Goal: Task Accomplishment & Management: Complete application form

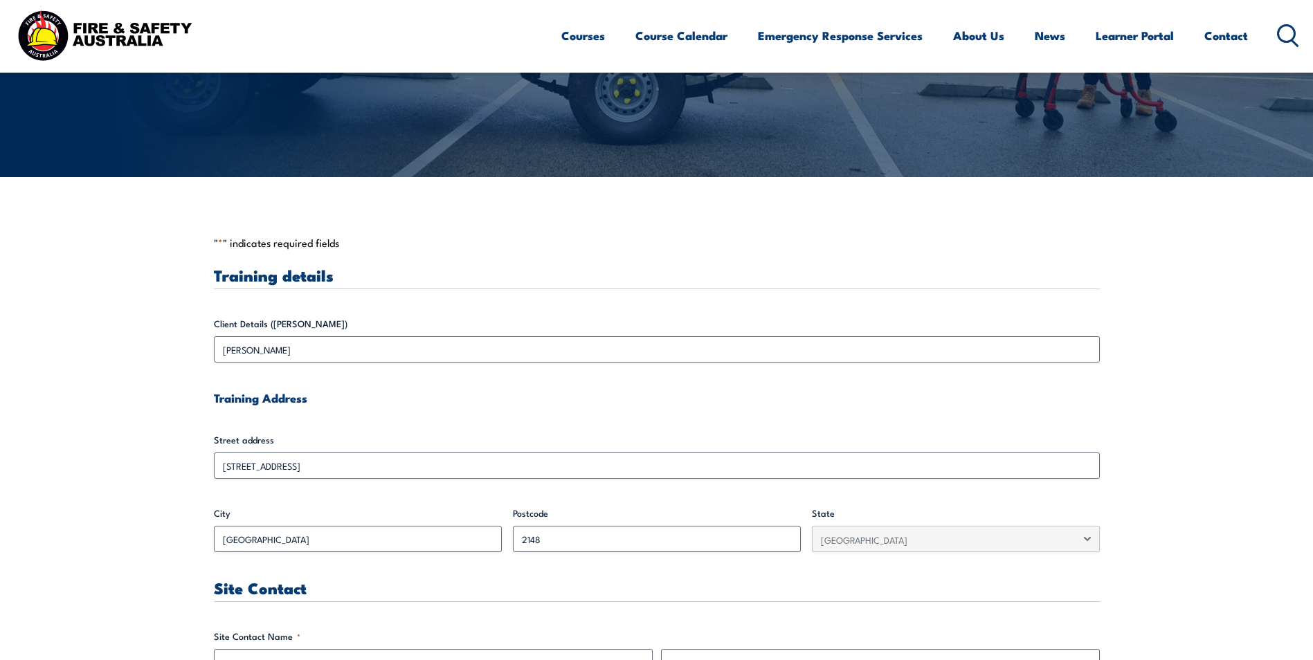
scroll to position [384, 0]
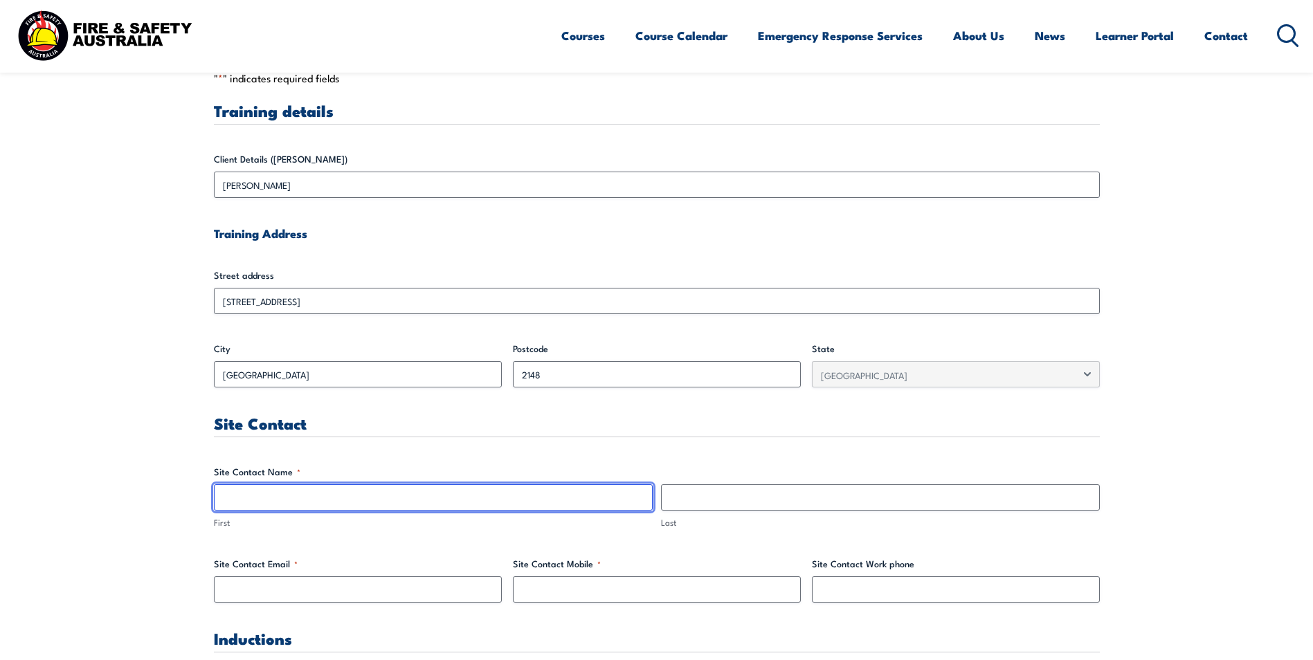
click at [241, 499] on input "First" at bounding box center [433, 498] width 439 height 26
type input "Mark"
type input "Bromley"
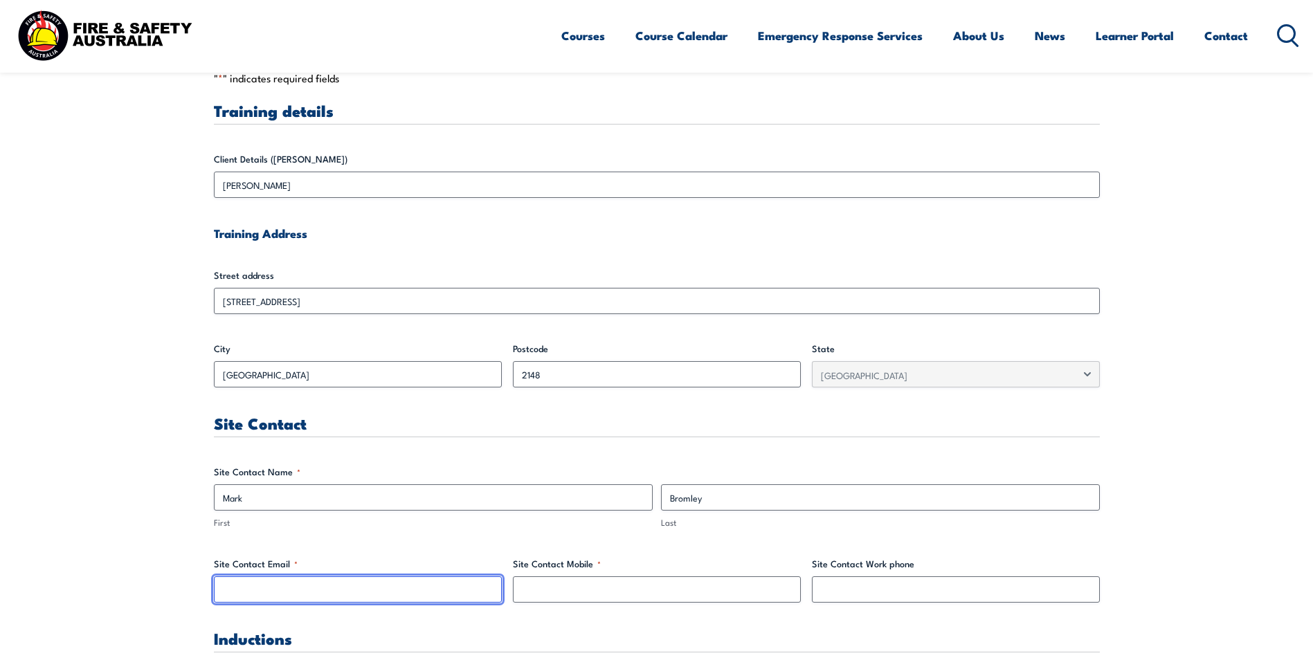
type input "[EMAIL_ADDRESS][DOMAIN_NAME]"
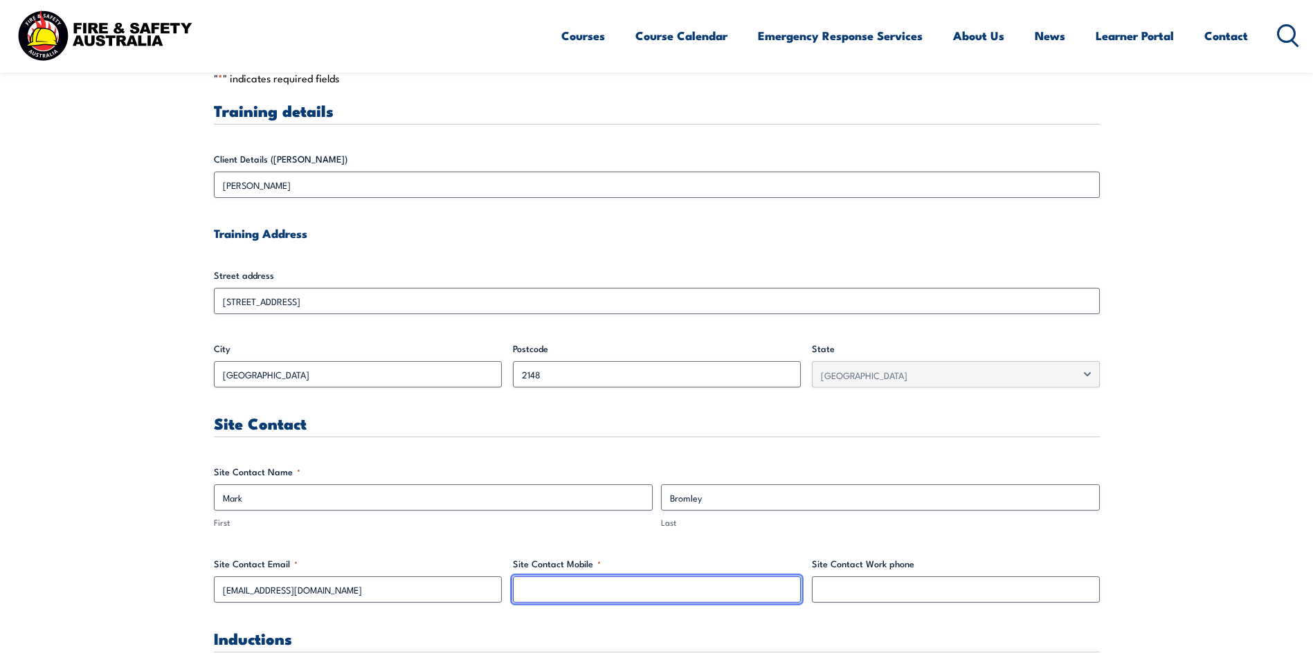
type input "0438210532"
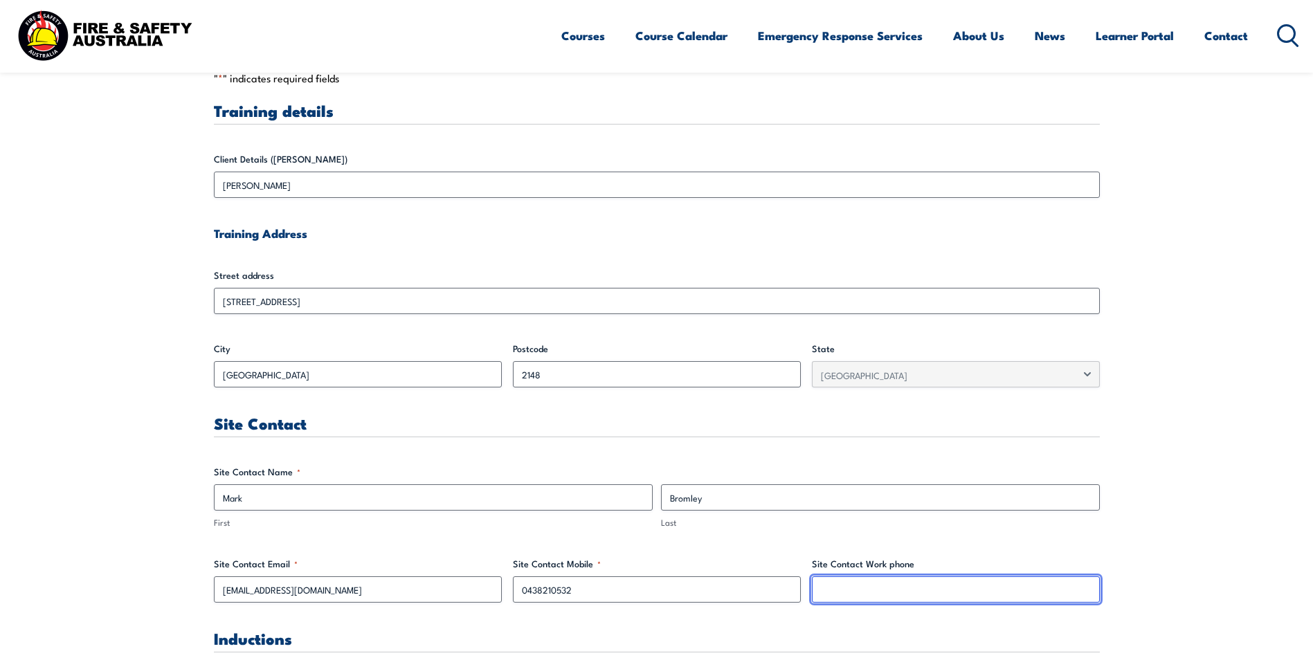
click at [878, 584] on input "Site Contact Work phone" at bounding box center [956, 590] width 288 height 26
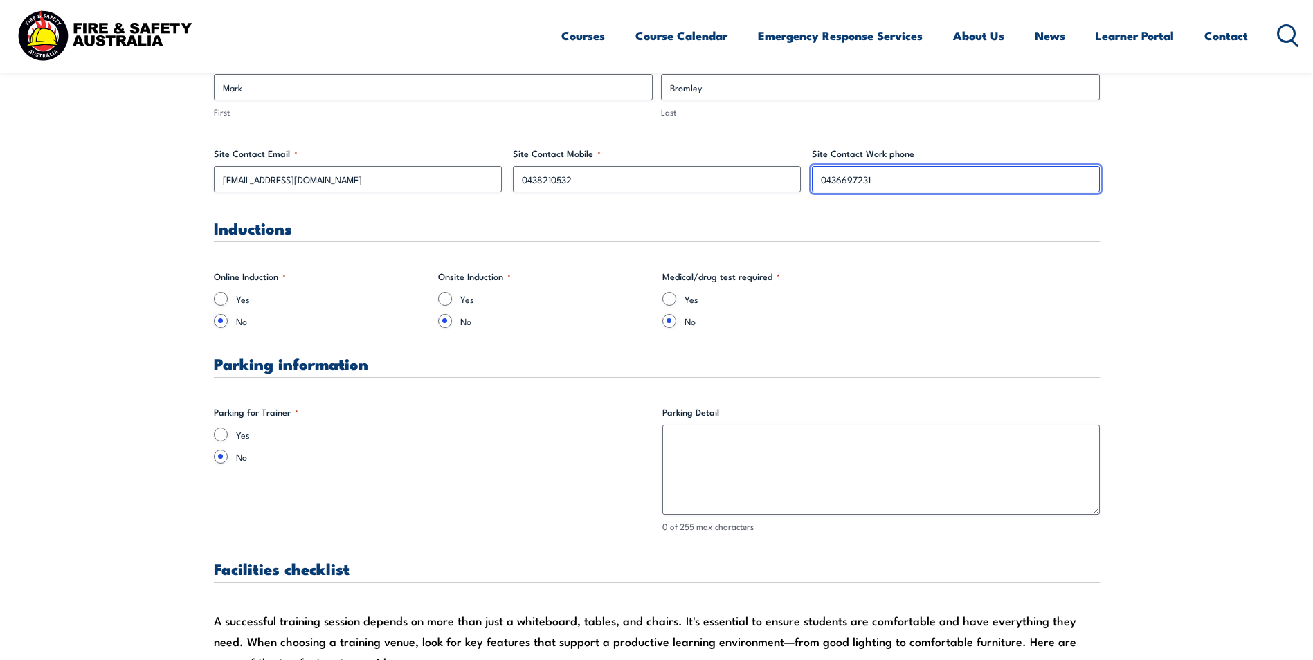
scroll to position [800, 0]
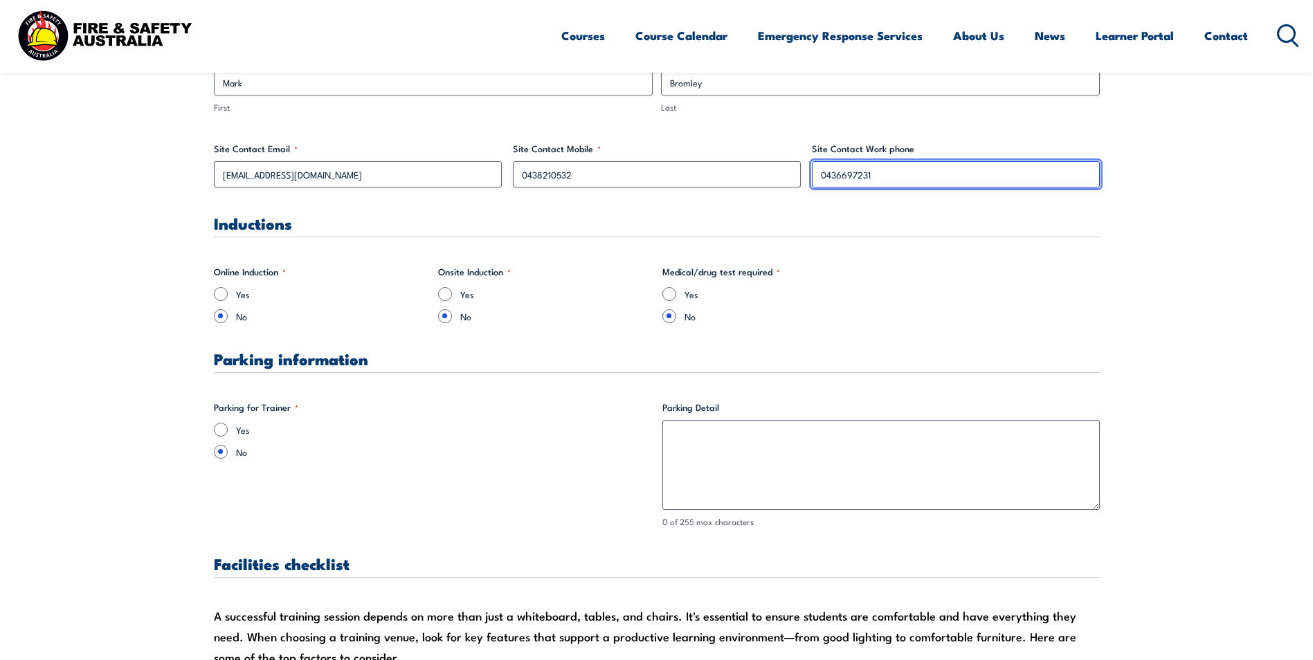
type input "0436697231"
click at [447, 295] on input "Yes" at bounding box center [445, 294] width 14 height 14
radio input "true"
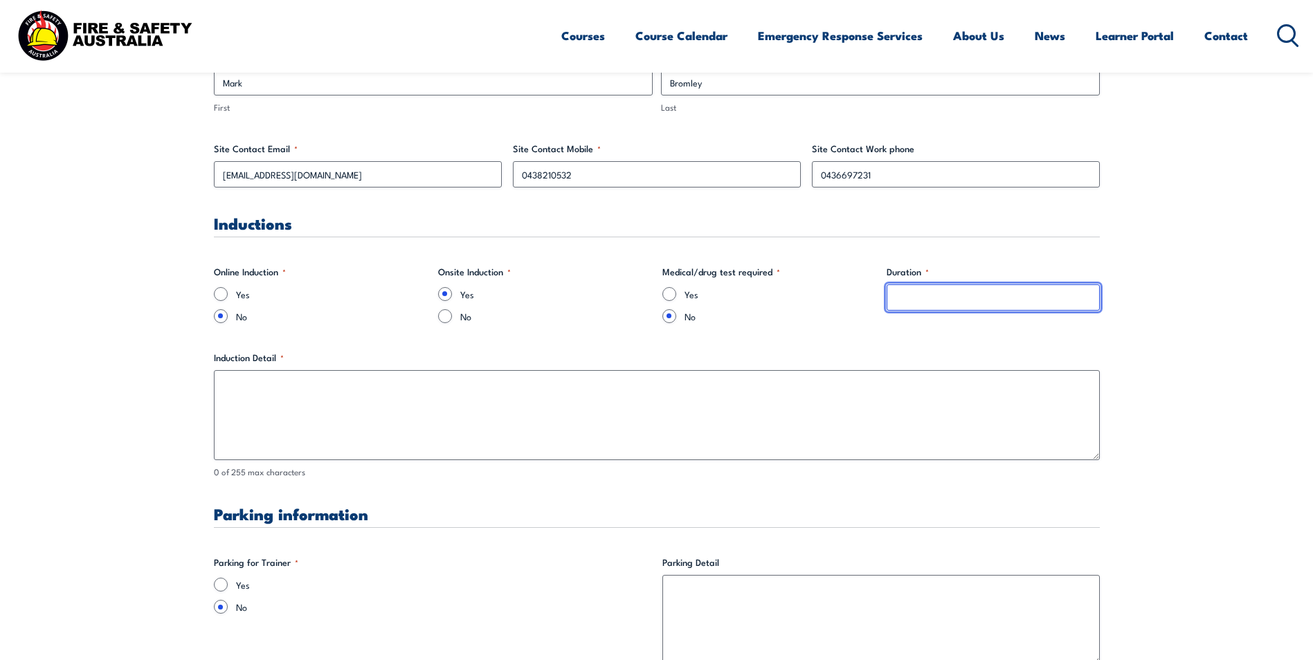
click at [944, 294] on input "Duration *" at bounding box center [993, 298] width 213 height 26
type input "10 minutes"
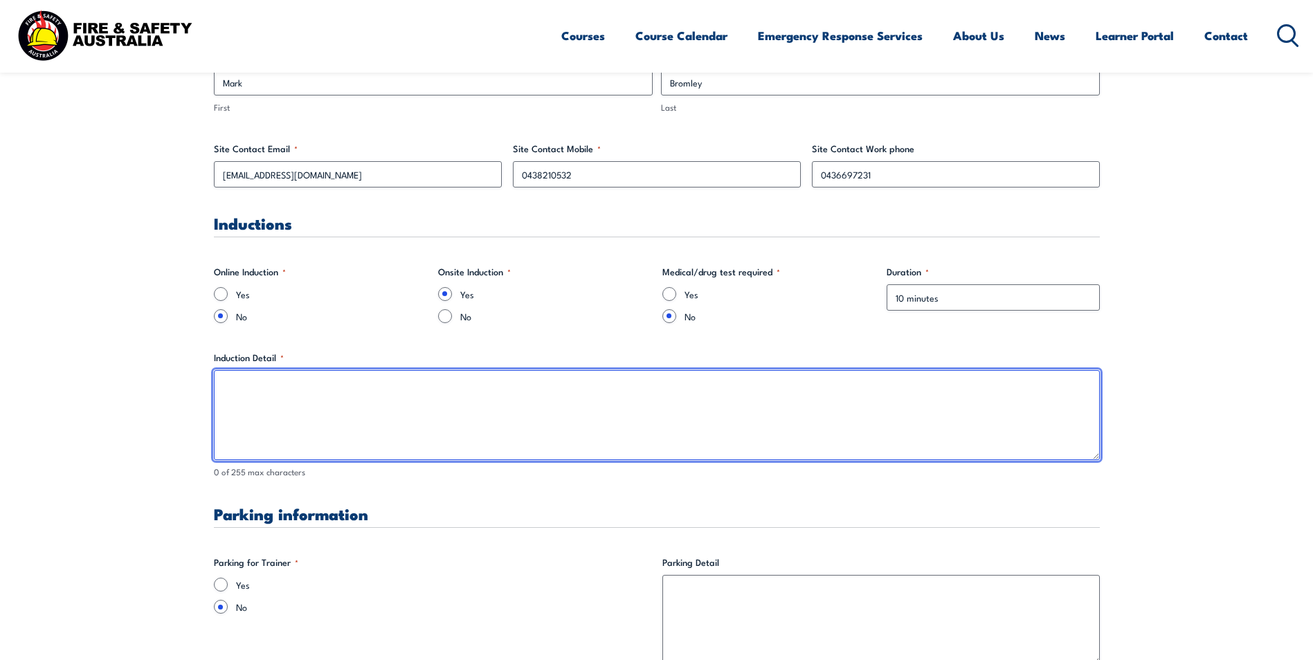
click at [340, 393] on textarea "Induction Detail *" at bounding box center [657, 415] width 886 height 90
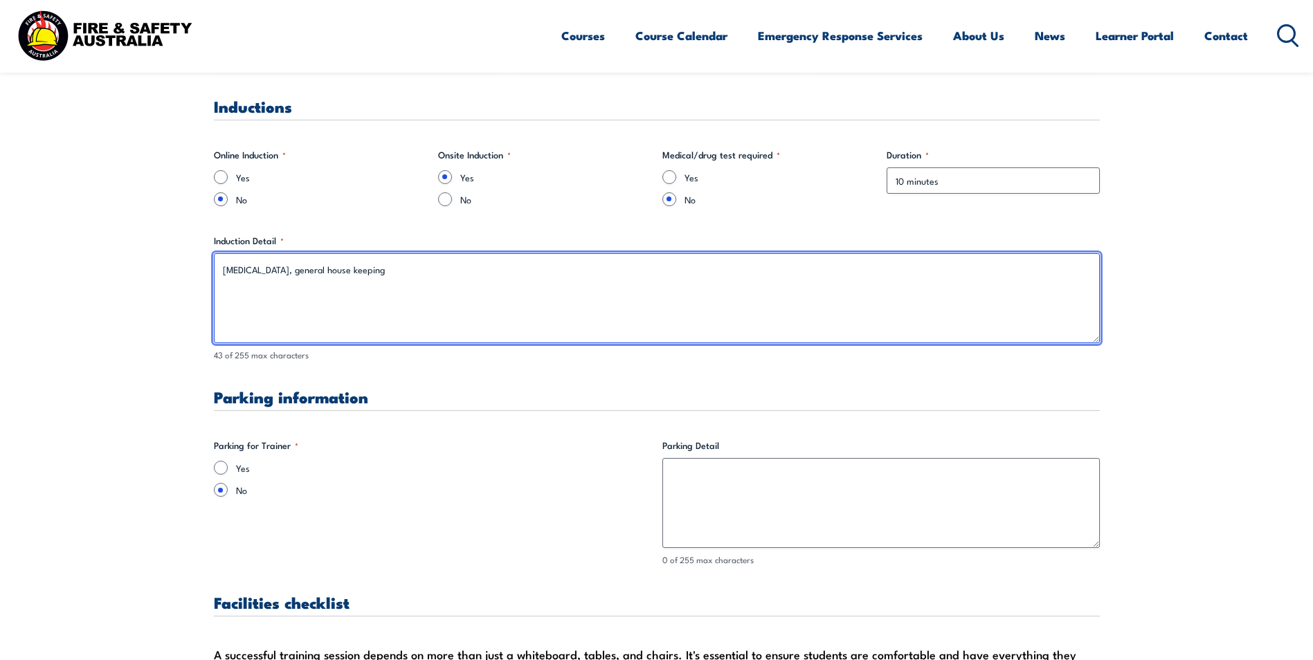
scroll to position [938, 0]
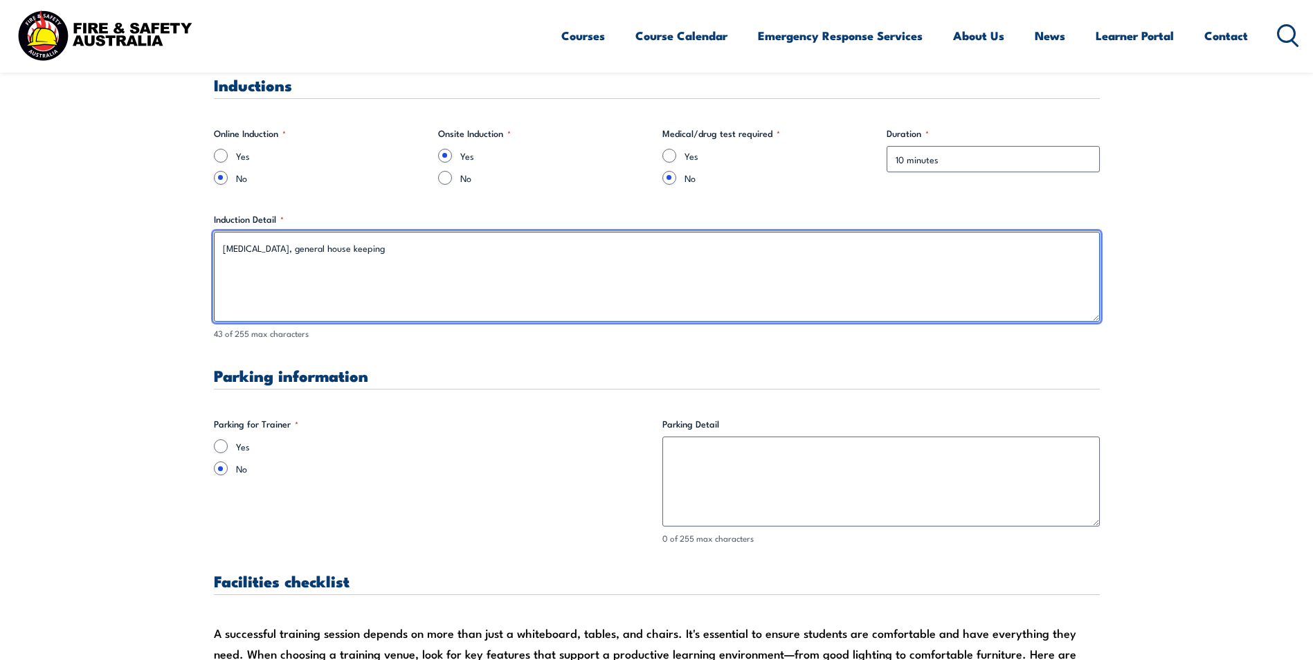
type textarea "[MEDICAL_DATA], general house keeping"
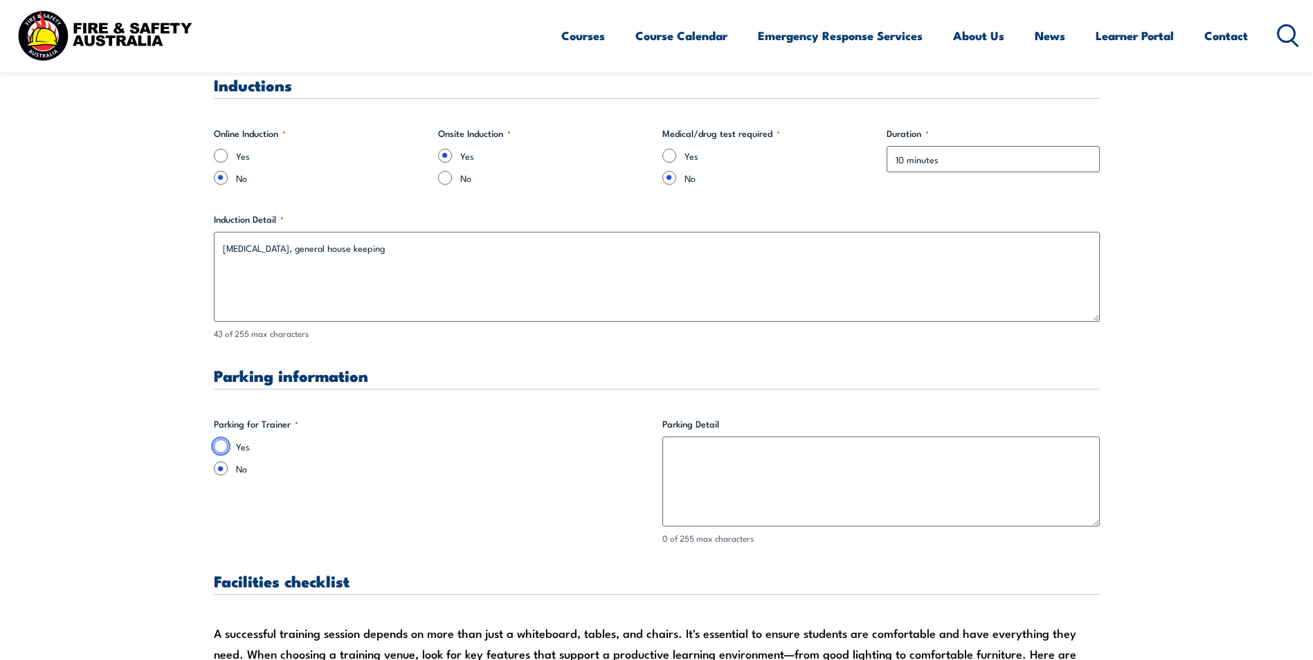
click at [219, 447] on input "Yes" at bounding box center [221, 447] width 14 height 14
radio input "true"
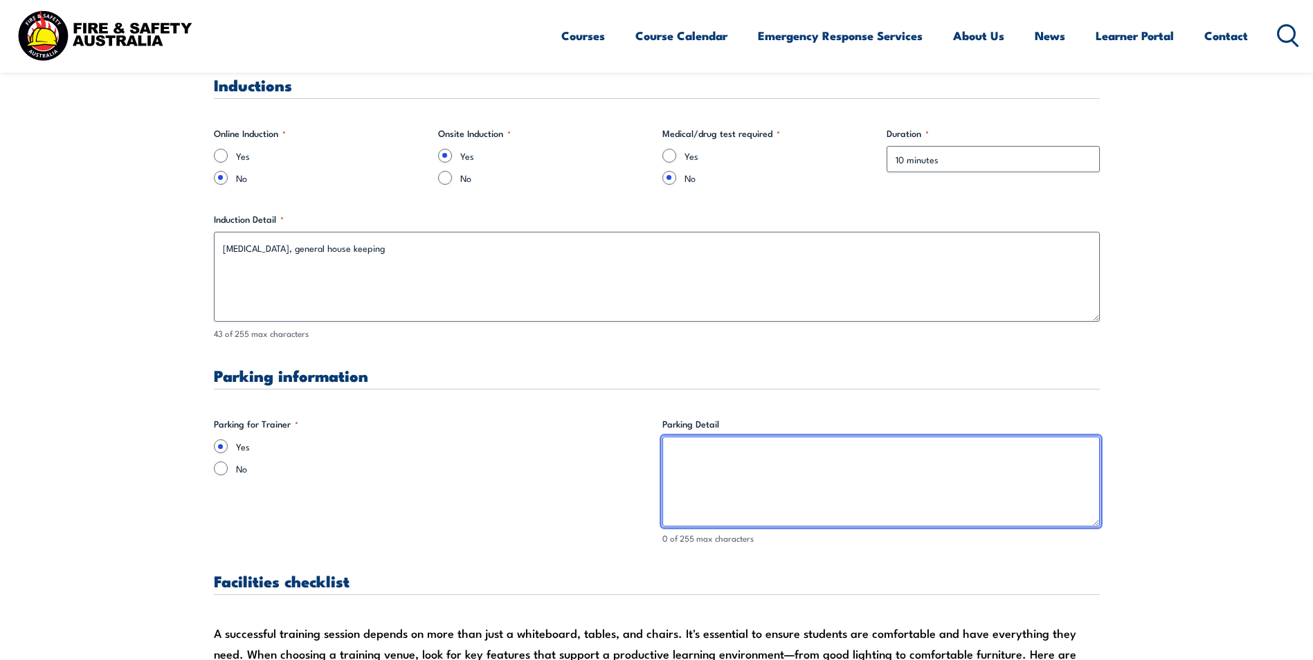
click at [715, 456] on textarea "Parking Detail" at bounding box center [882, 482] width 438 height 90
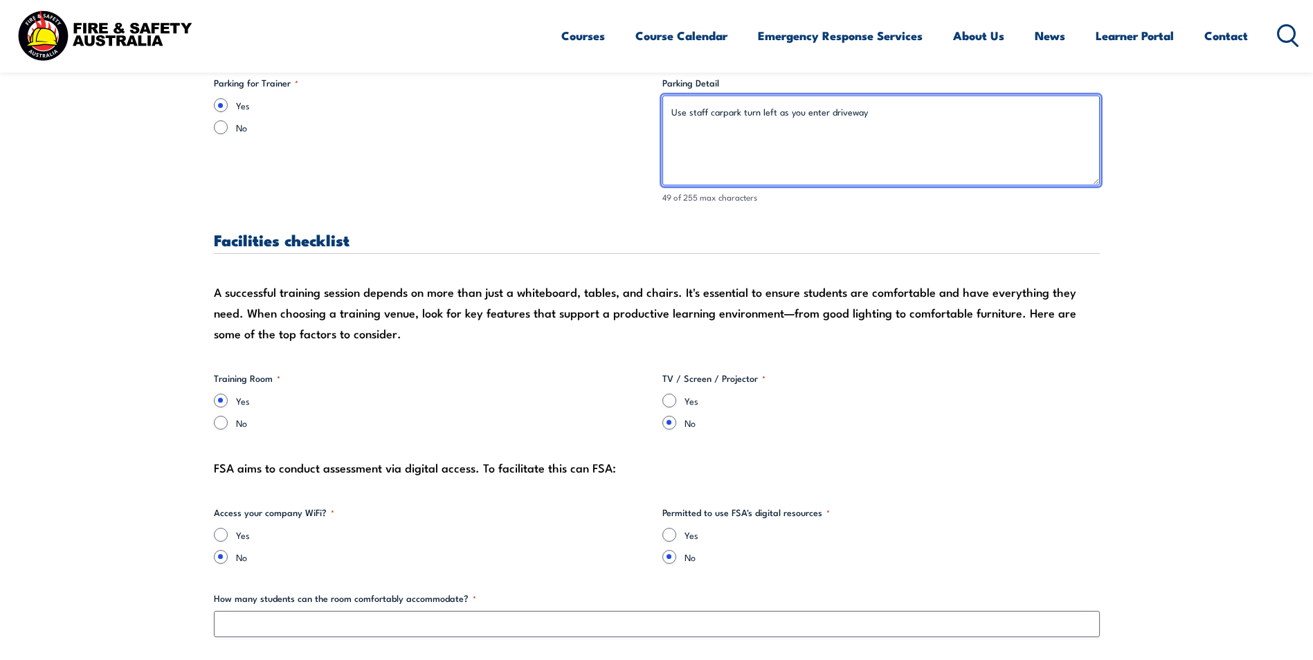
scroll to position [1284, 0]
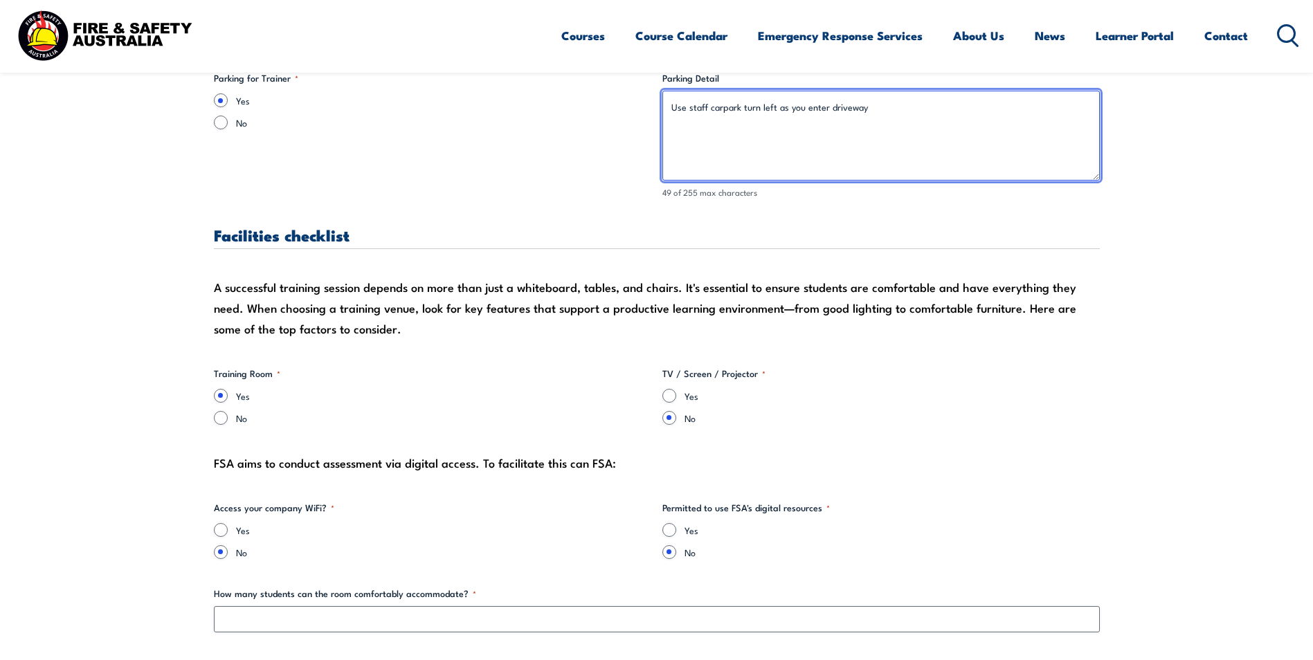
type textarea "Use staff carpark turn left as you enter driveway"
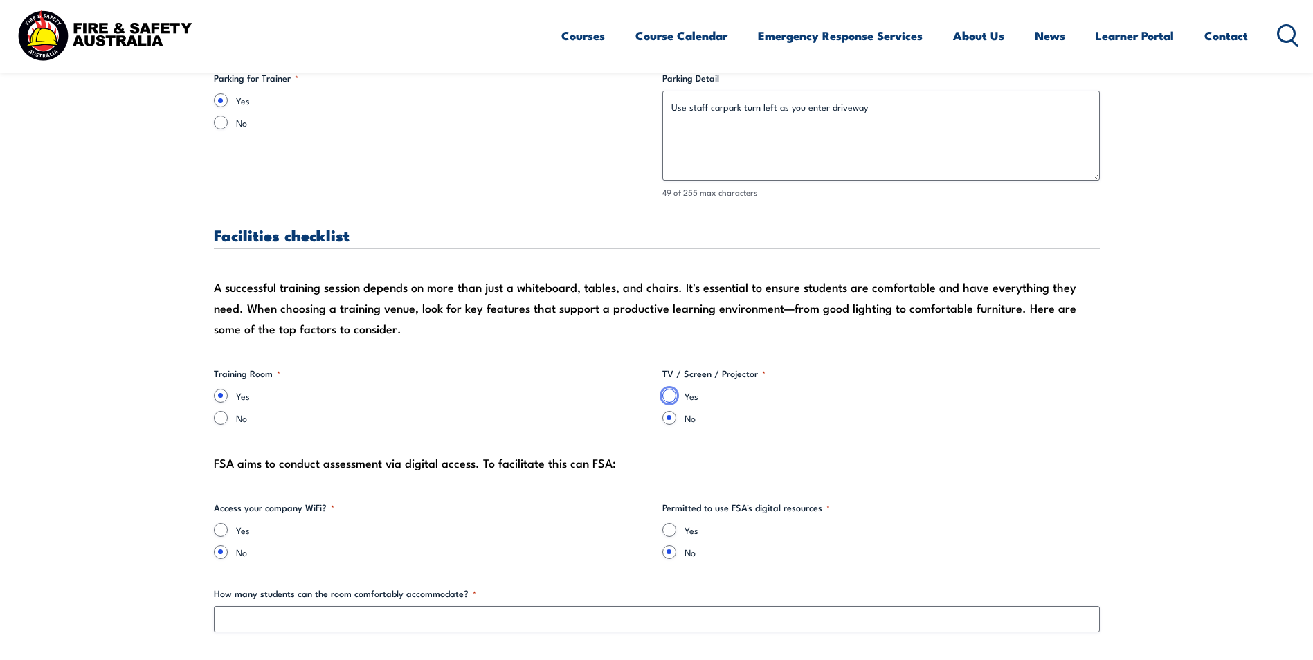
click at [667, 394] on input "Yes" at bounding box center [670, 396] width 14 height 14
radio input "true"
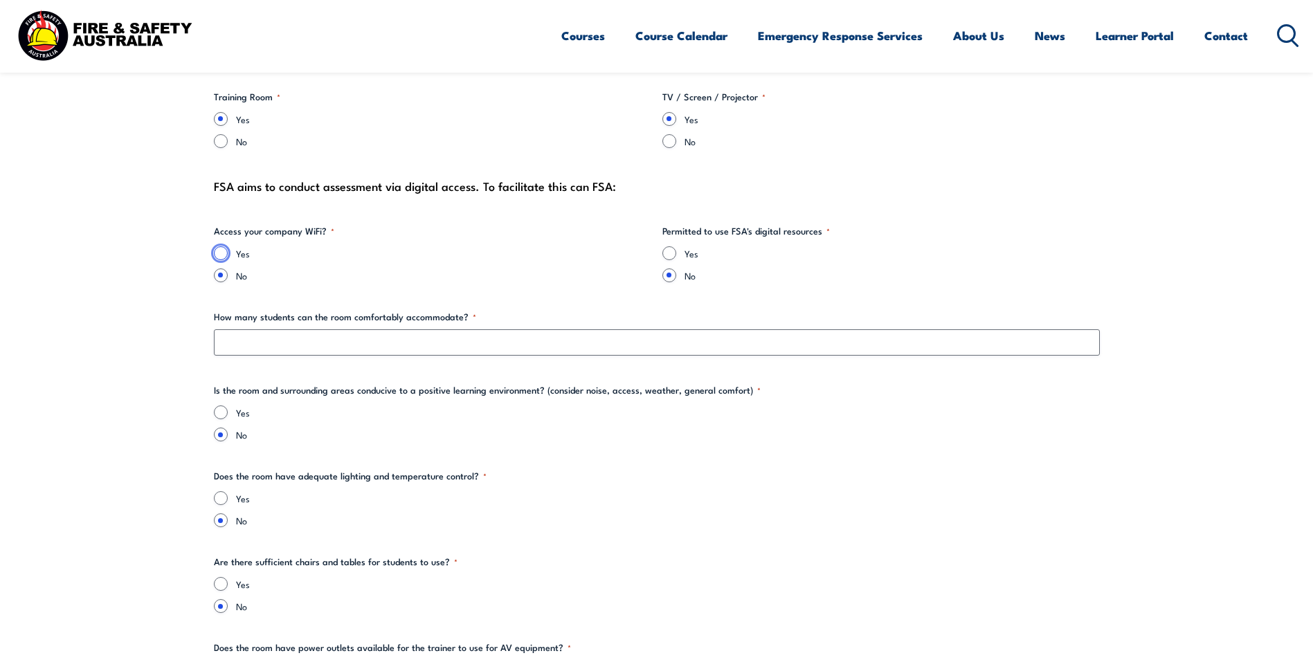
click at [217, 251] on input "Yes" at bounding box center [221, 253] width 14 height 14
radio input "true"
click at [674, 257] on input "Yes" at bounding box center [670, 253] width 14 height 14
radio input "true"
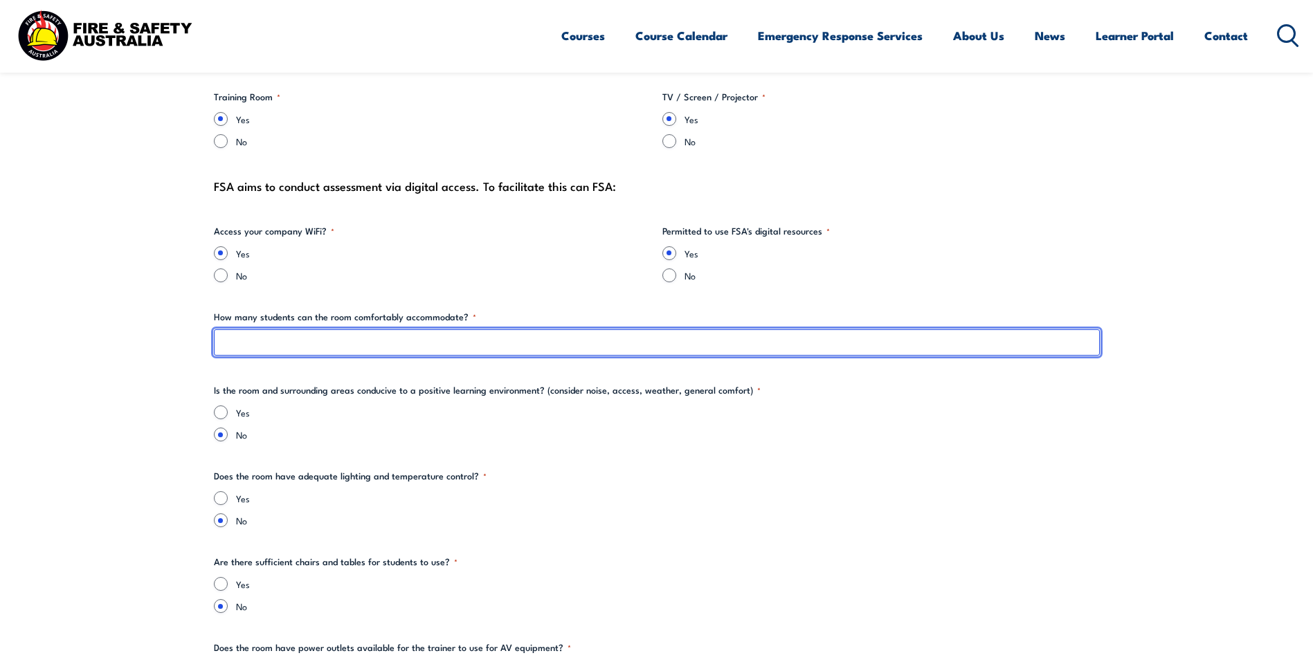
click at [338, 347] on input "How many students can the room comfortably accommodate? *" at bounding box center [657, 343] width 886 height 26
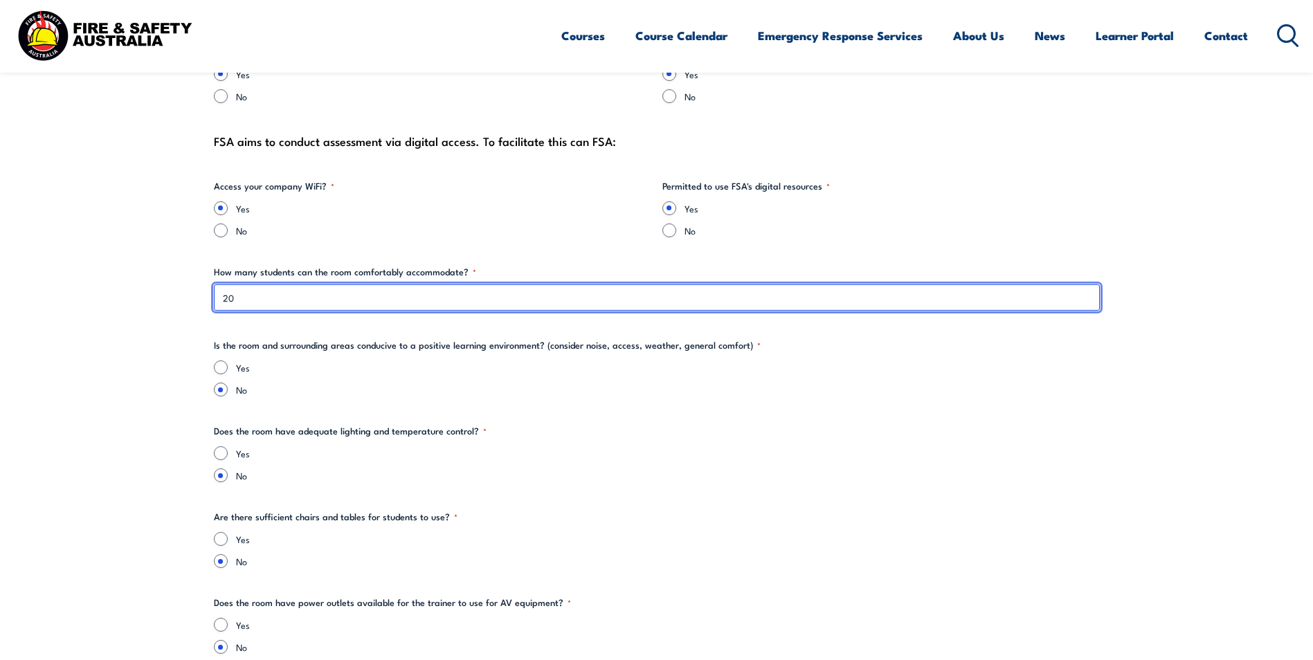
scroll to position [1630, 0]
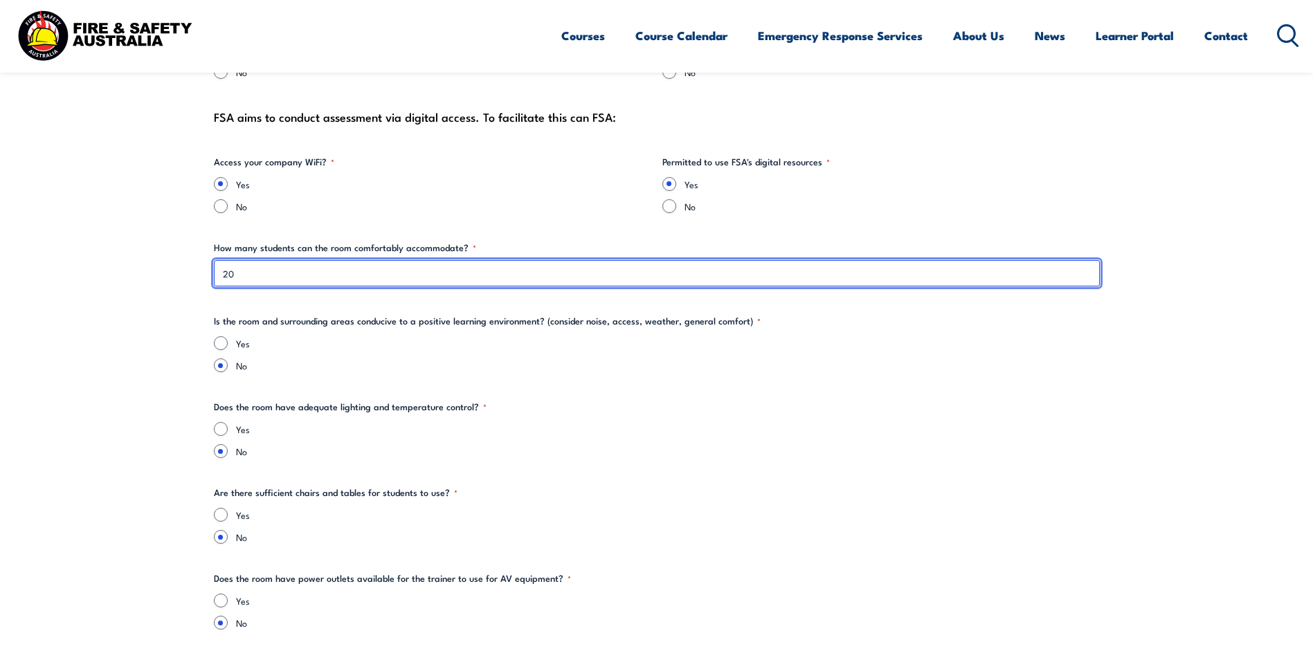
type input "20"
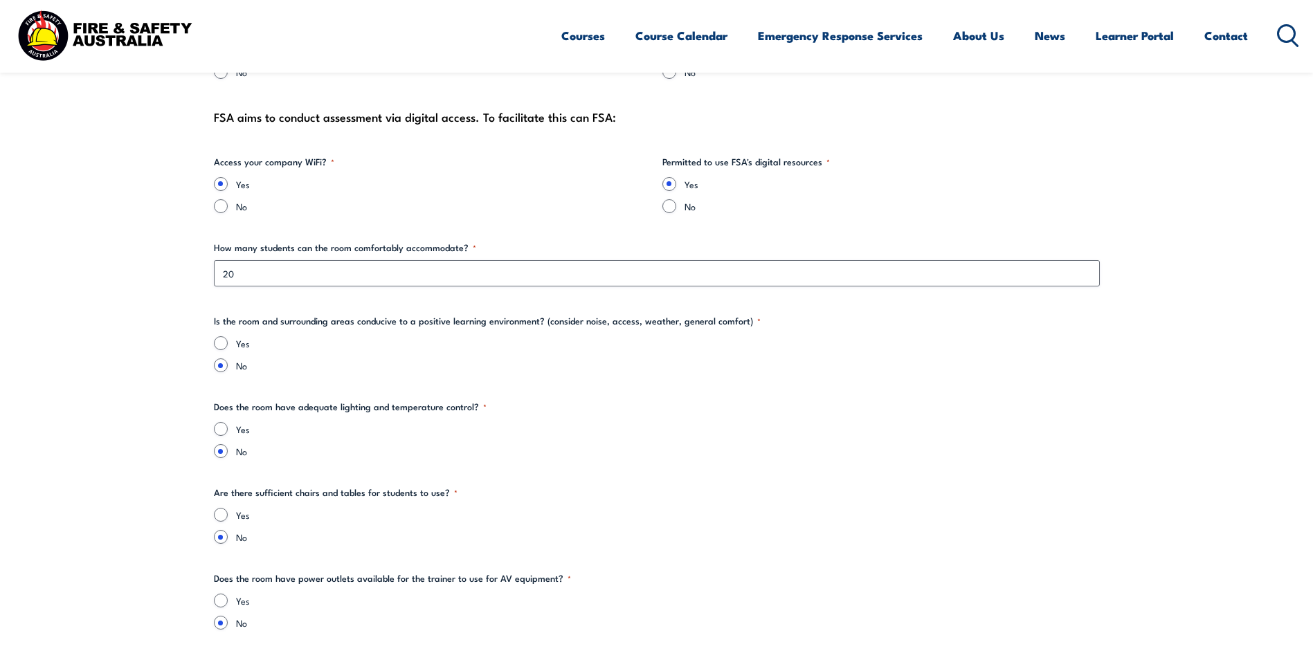
click at [233, 342] on div "Yes" at bounding box center [657, 343] width 886 height 14
click at [219, 344] on input "Yes" at bounding box center [221, 343] width 14 height 14
radio input "true"
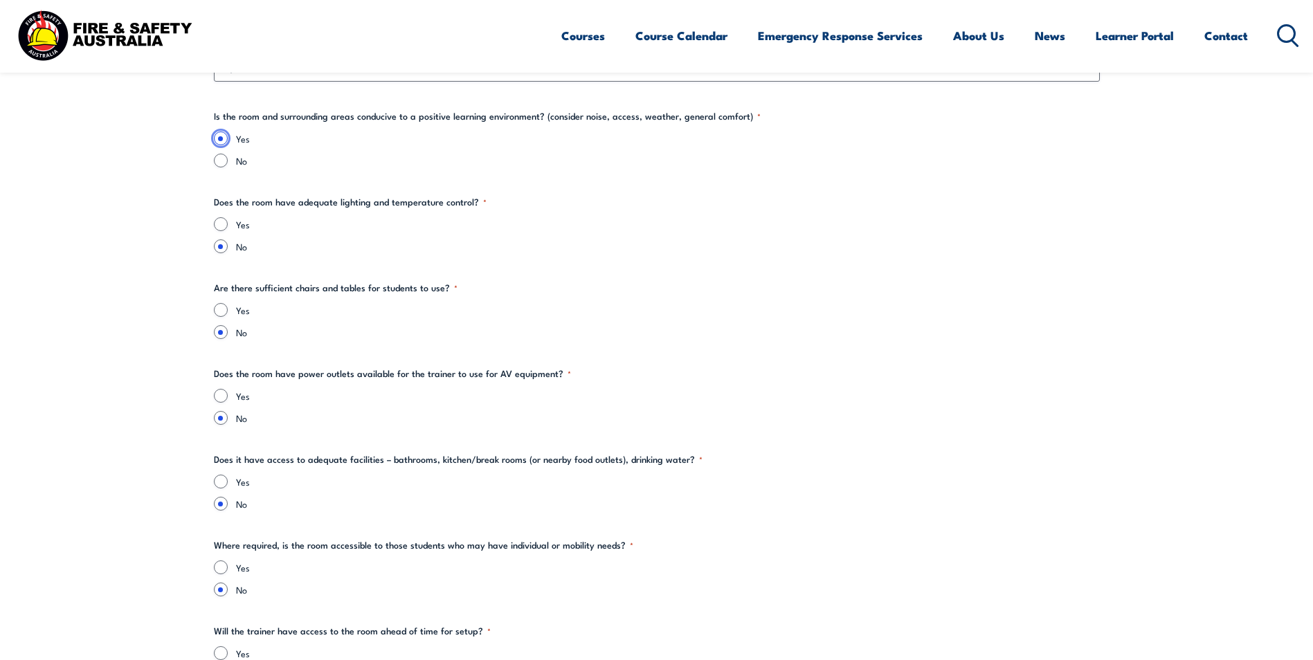
scroll to position [1838, 0]
click at [220, 222] on input "Yes" at bounding box center [221, 222] width 14 height 14
radio input "true"
click at [217, 314] on div "Yes" at bounding box center [657, 307] width 886 height 14
click at [222, 306] on input "Yes" at bounding box center [221, 307] width 14 height 14
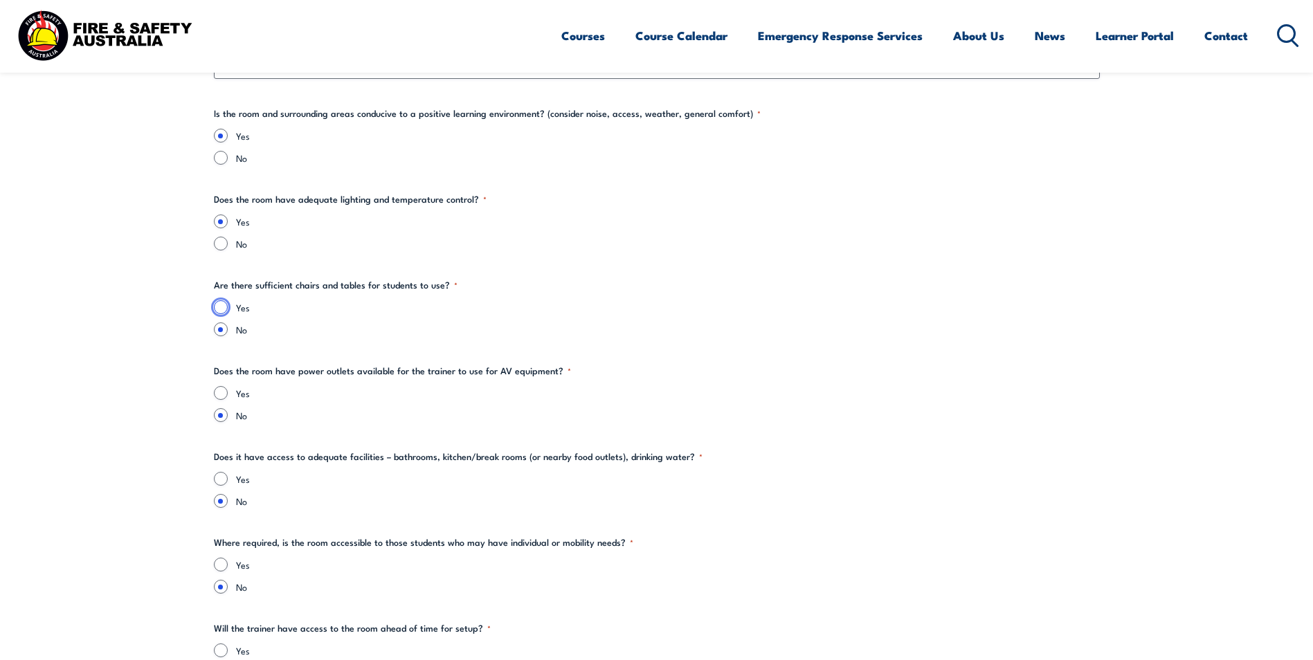
radio input "true"
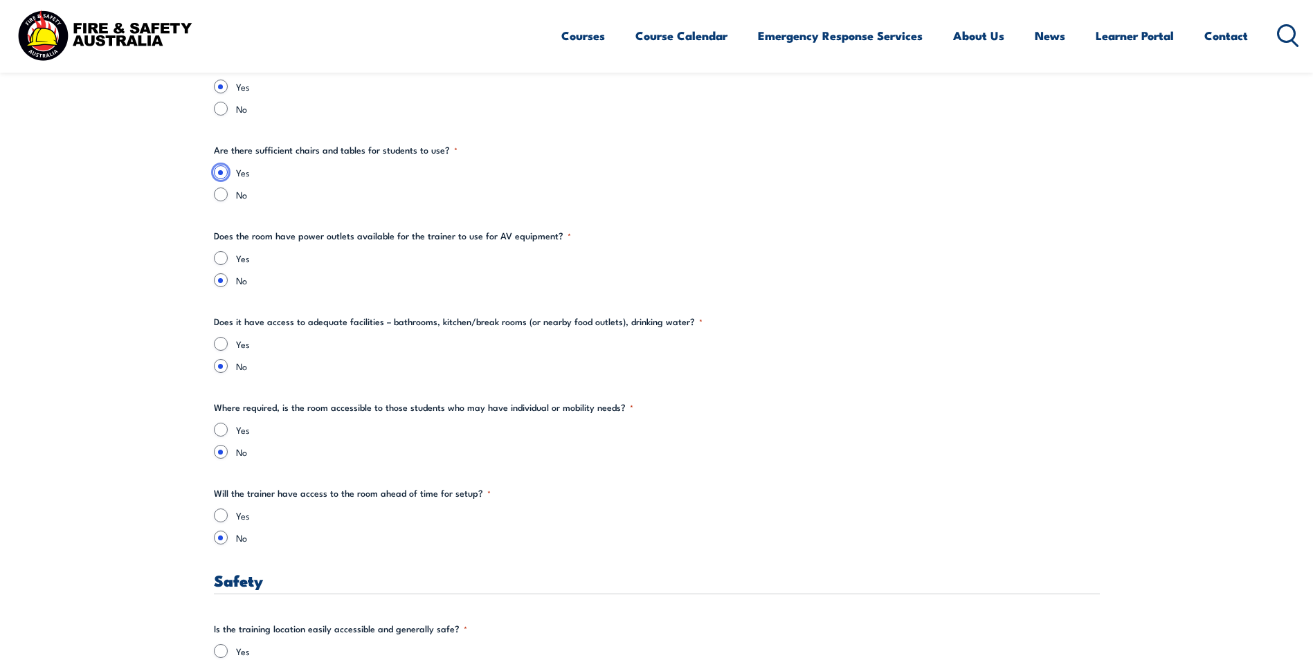
scroll to position [1976, 0]
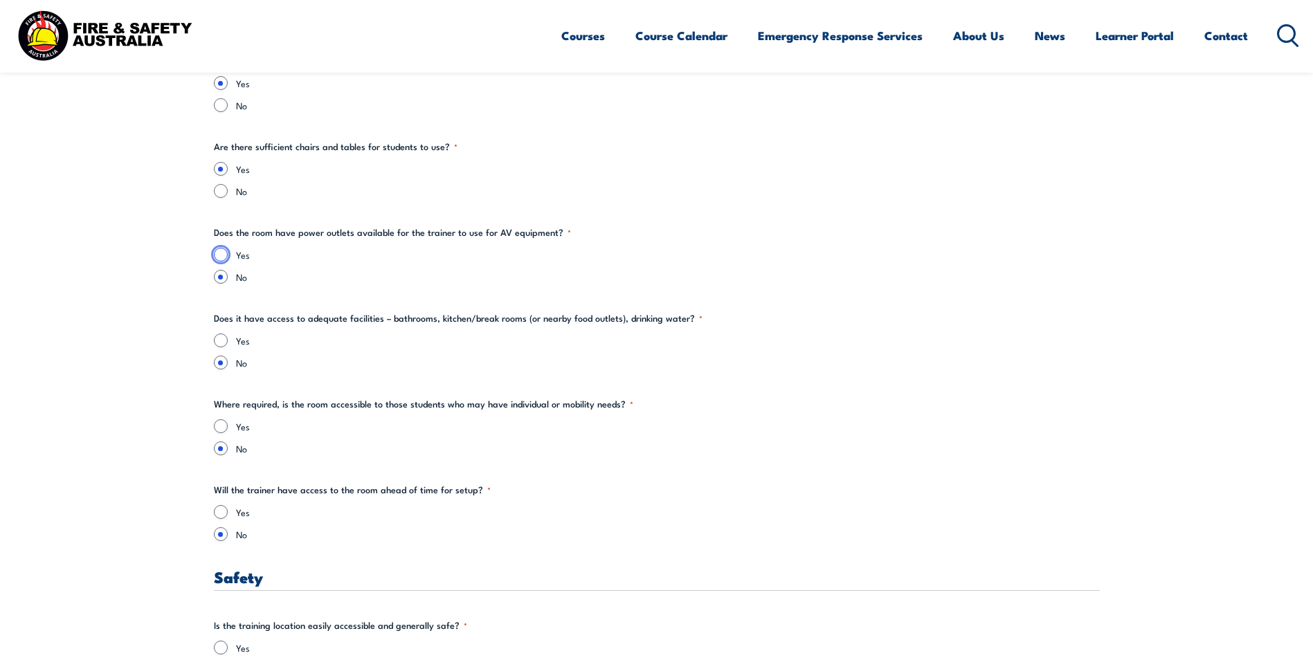
click at [215, 253] on input "Yes" at bounding box center [221, 255] width 14 height 14
radio input "true"
click at [224, 338] on input "Yes" at bounding box center [221, 341] width 14 height 14
radio input "true"
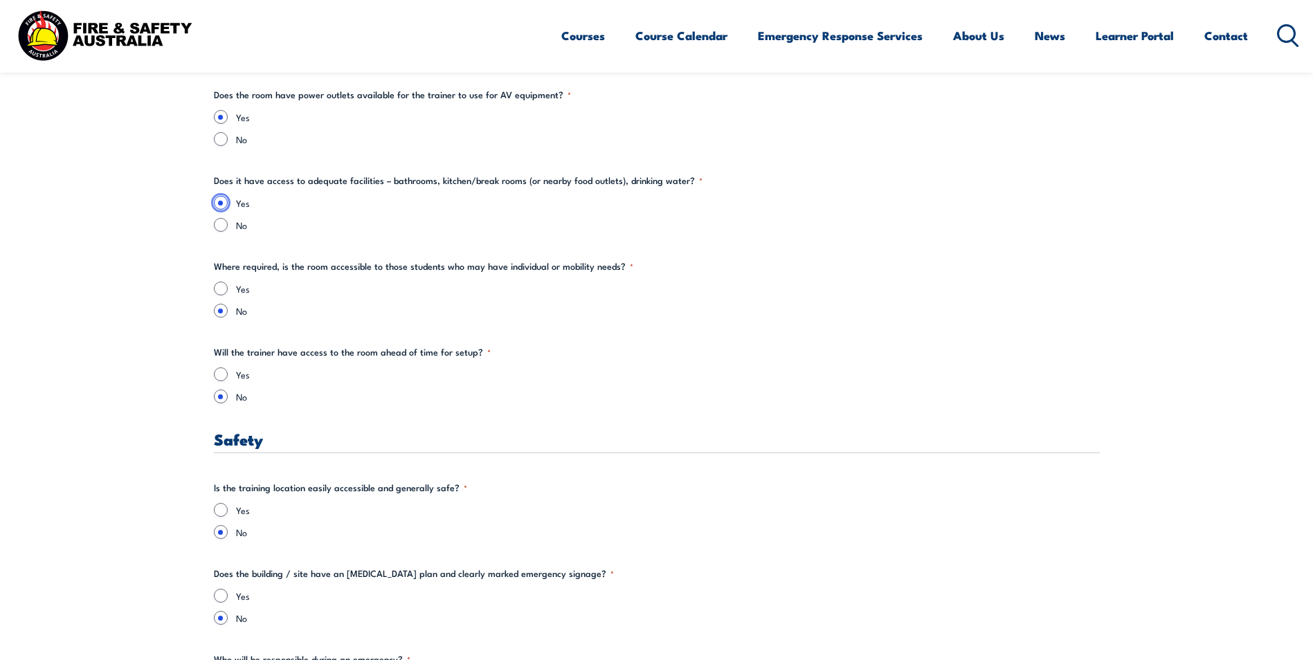
scroll to position [2115, 0]
click at [226, 289] on input "Yes" at bounding box center [221, 288] width 14 height 14
radio input "true"
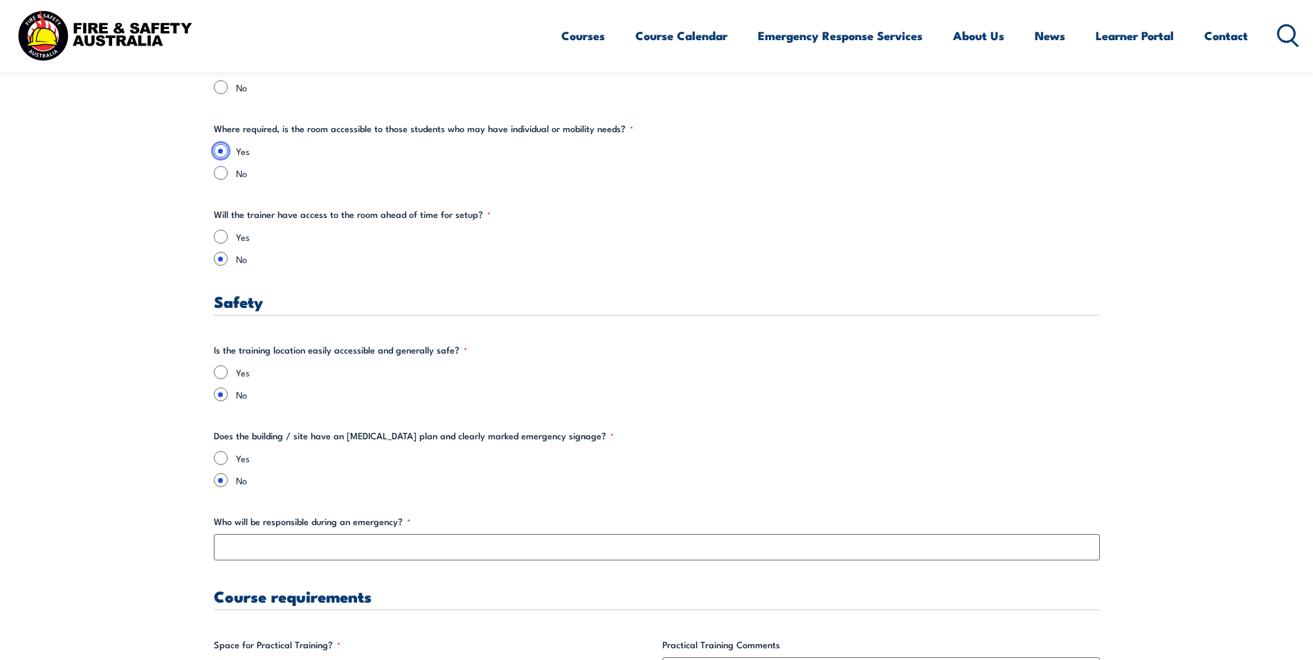
scroll to position [2253, 0]
click at [217, 242] on input "Yes" at bounding box center [221, 235] width 14 height 14
radio input "true"
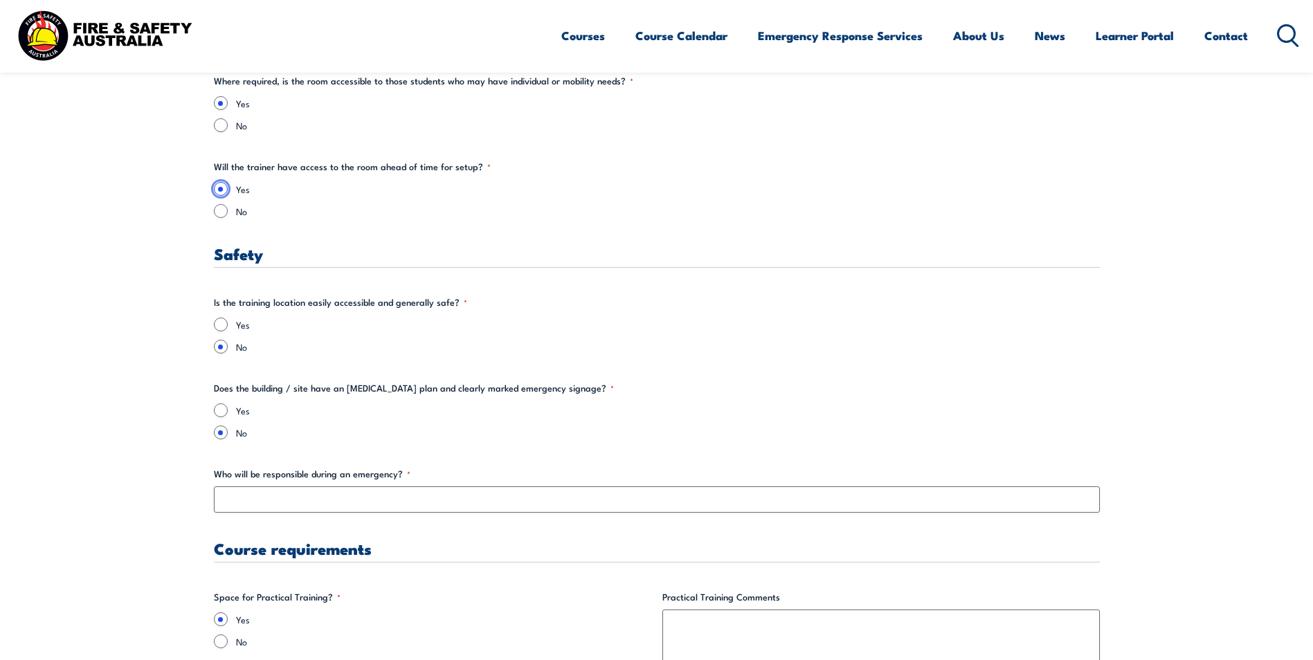
scroll to position [2461, 0]
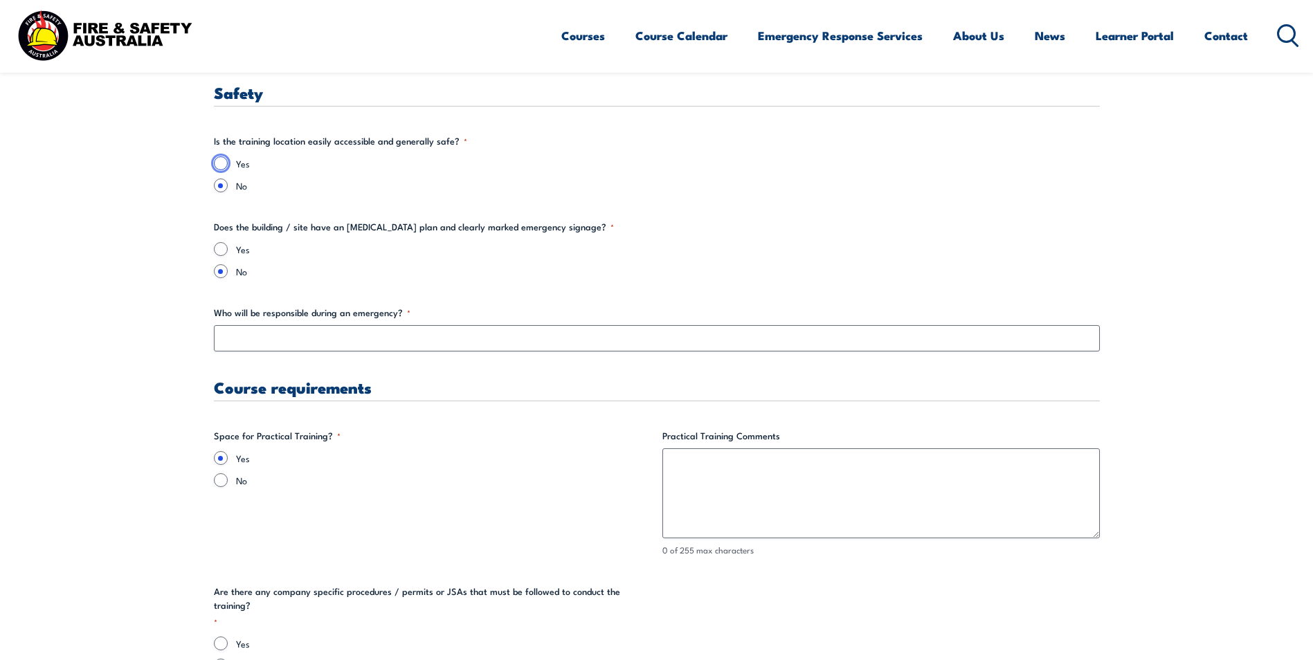
click at [221, 165] on input "Yes" at bounding box center [221, 163] width 14 height 14
radio input "true"
click at [222, 256] on div "Yes" at bounding box center [657, 249] width 886 height 14
click at [220, 249] on input "Yes" at bounding box center [221, 249] width 14 height 14
radio input "true"
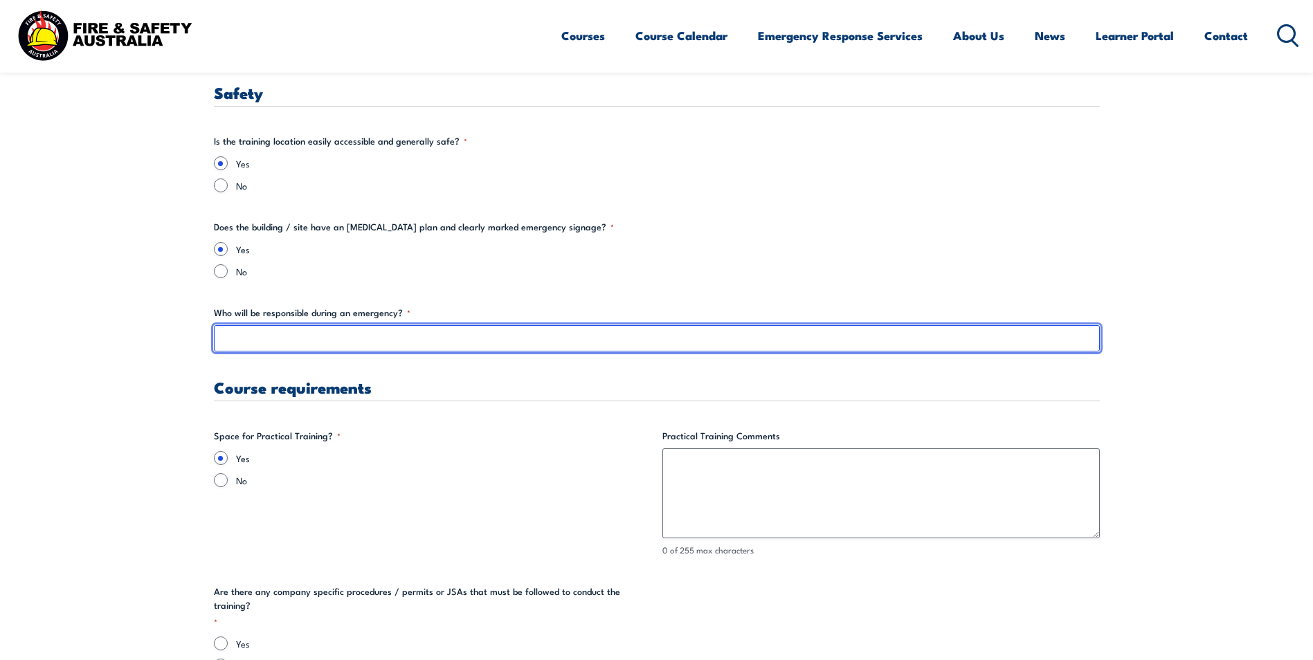
click at [267, 343] on input "Who will be responsible during an emergency? *" at bounding box center [657, 338] width 886 height 26
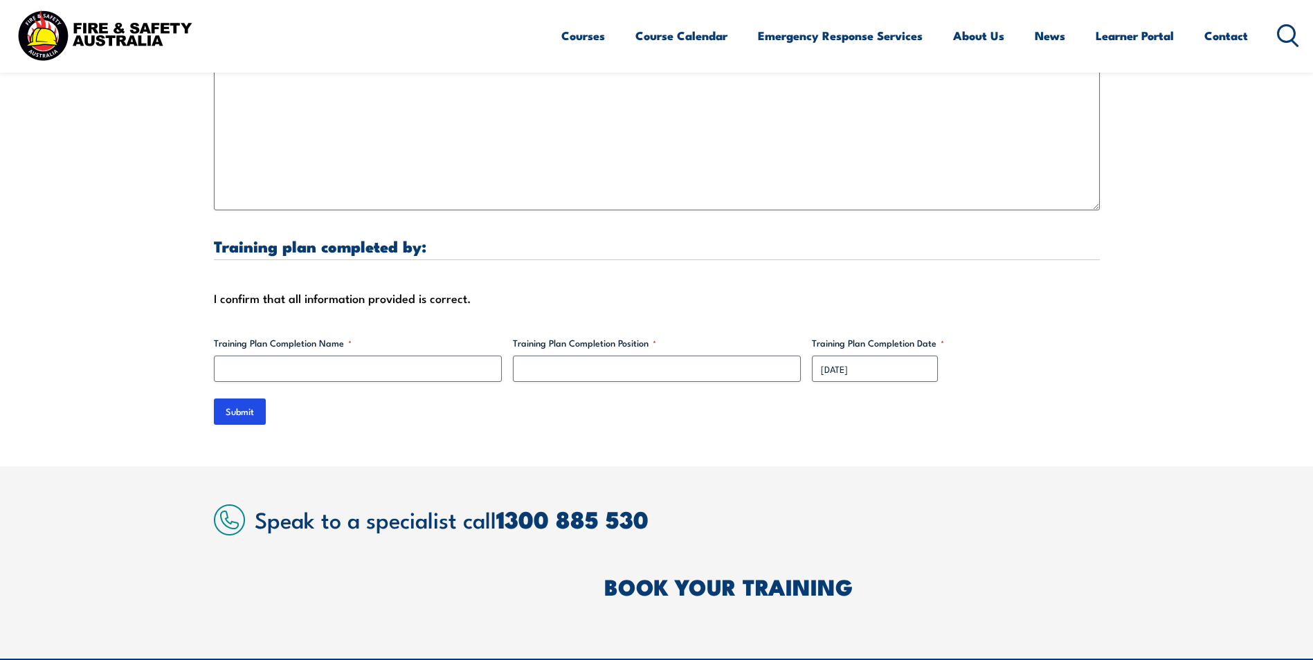
scroll to position [4330, 0]
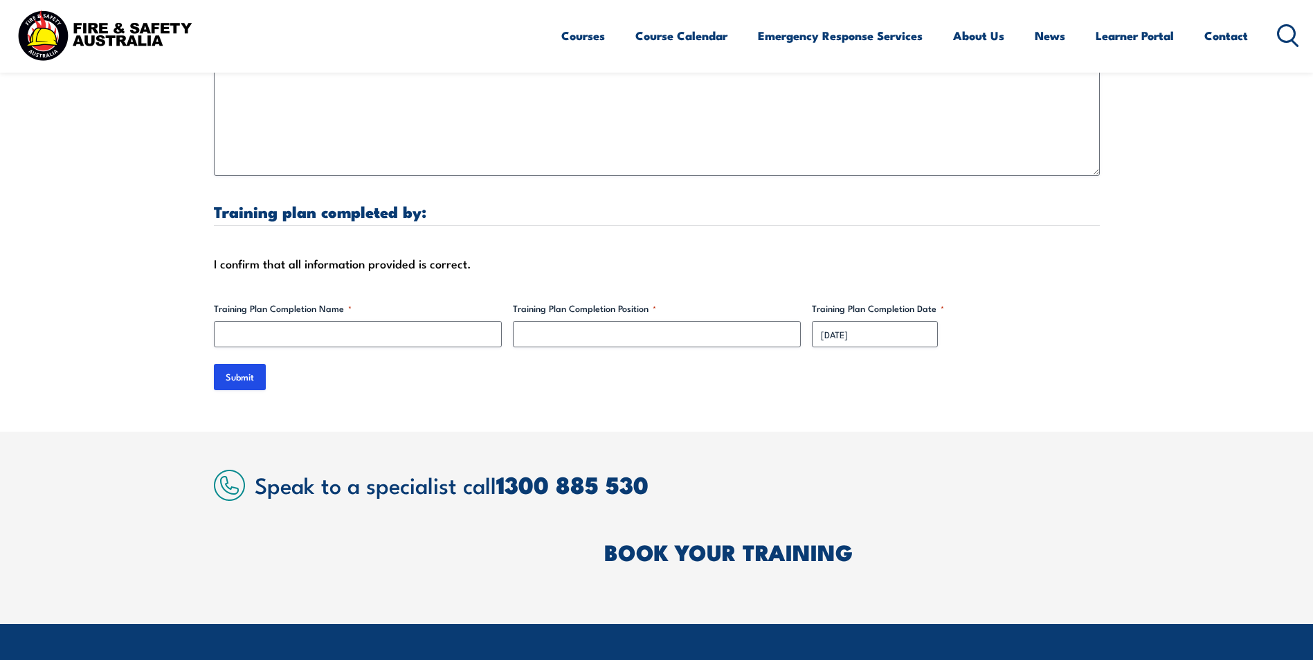
type input "Chief fire warden [PERSON_NAME]"
click at [307, 321] on input "Training Plan Completion Name *" at bounding box center [358, 334] width 288 height 26
type input "[PERSON_NAME]"
click at [522, 321] on input "Training Plan Completion Position *" at bounding box center [657, 334] width 288 height 26
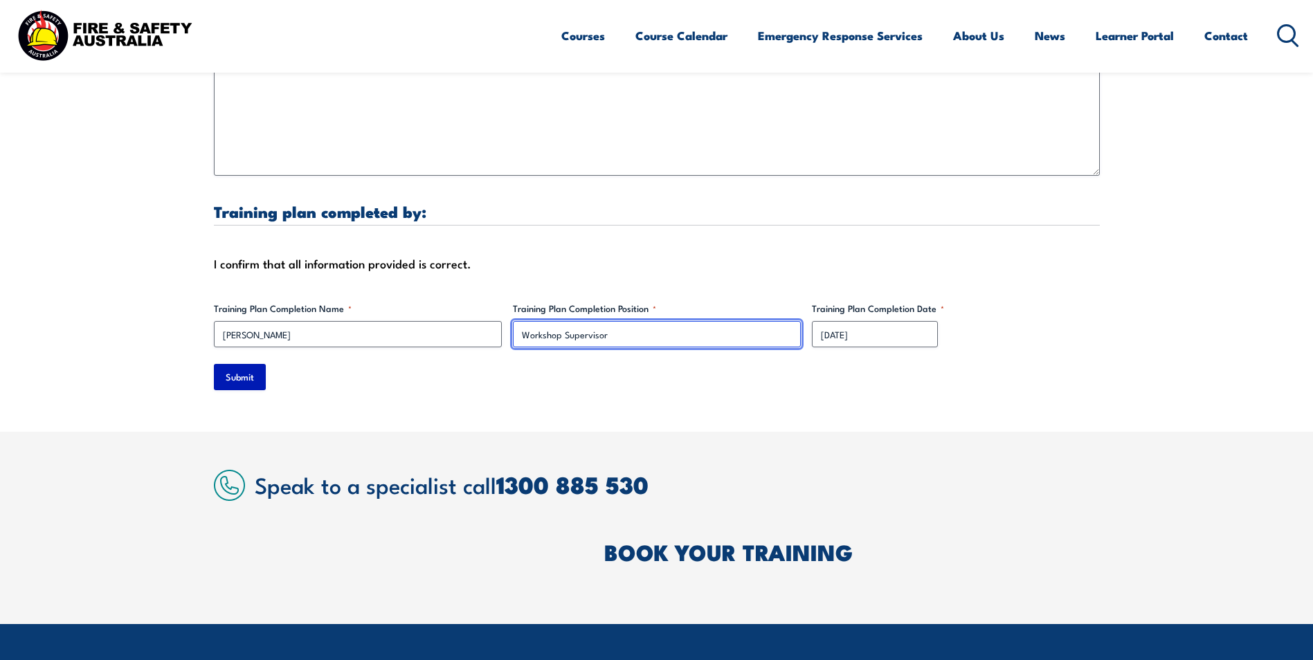
type input "Workshop Supervisor"
click at [224, 365] on input "Submit" at bounding box center [240, 377] width 52 height 26
